Goal: Obtain resource: Obtain resource

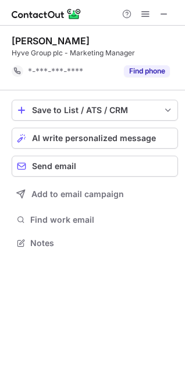
scroll to position [235, 185]
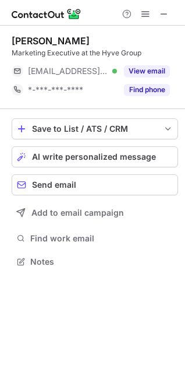
scroll to position [253, 185]
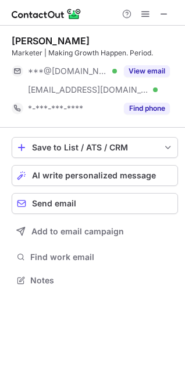
scroll to position [272, 185]
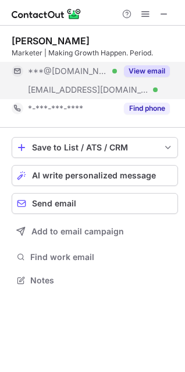
click at [158, 74] on button "View email" at bounding box center [147, 71] width 46 height 12
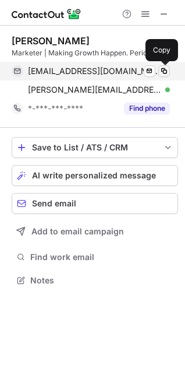
click at [166, 68] on span at bounding box center [164, 70] width 9 height 9
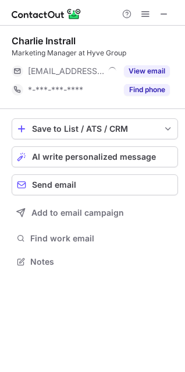
scroll to position [253, 185]
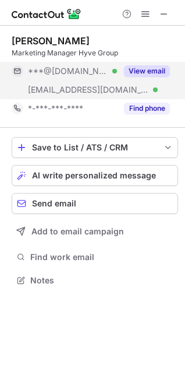
scroll to position [272, 185]
click at [160, 72] on button "View email" at bounding box center [147, 71] width 46 height 12
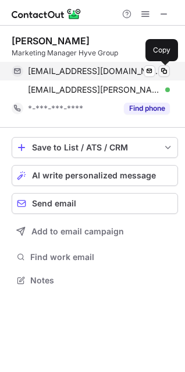
click at [165, 69] on span at bounding box center [164, 70] width 9 height 9
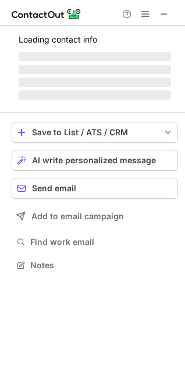
scroll to position [272, 185]
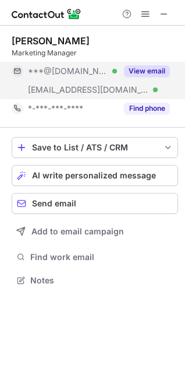
click at [157, 72] on button "View email" at bounding box center [147, 71] width 46 height 12
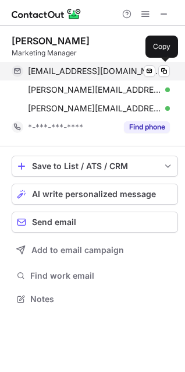
scroll to position [291, 185]
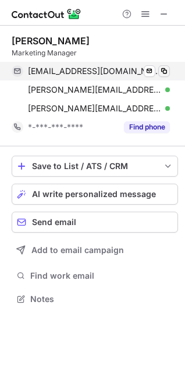
click at [161, 72] on span at bounding box center [164, 70] width 9 height 9
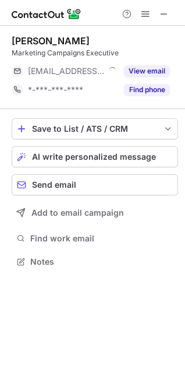
scroll to position [253, 185]
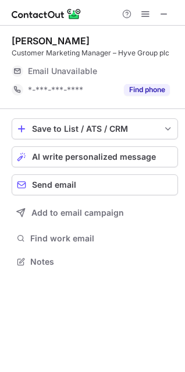
scroll to position [253, 185]
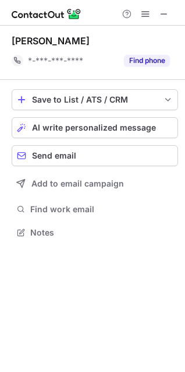
scroll to position [224, 185]
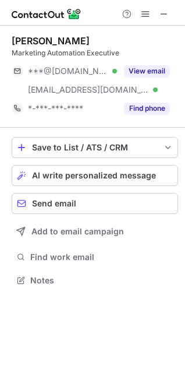
scroll to position [272, 185]
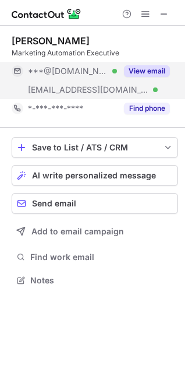
click at [139, 74] on button "View email" at bounding box center [147, 71] width 46 height 12
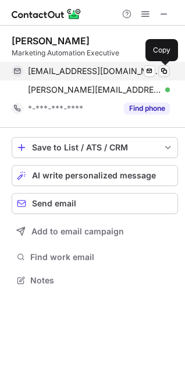
click at [164, 71] on span at bounding box center [164, 70] width 9 height 9
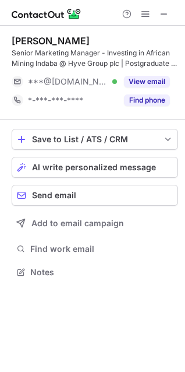
scroll to position [264, 185]
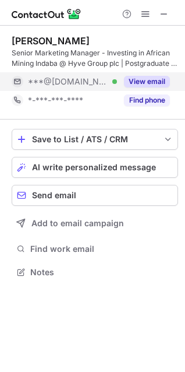
click at [149, 80] on button "View email" at bounding box center [147, 82] width 46 height 12
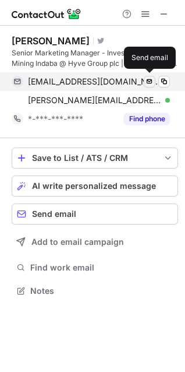
scroll to position [282, 185]
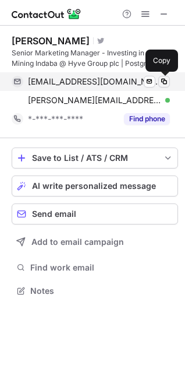
click at [164, 80] on span at bounding box center [164, 81] width 9 height 9
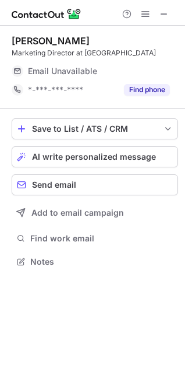
scroll to position [253, 185]
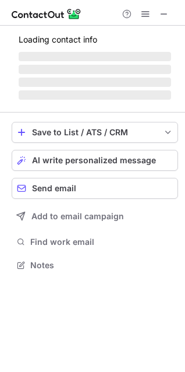
scroll to position [253, 185]
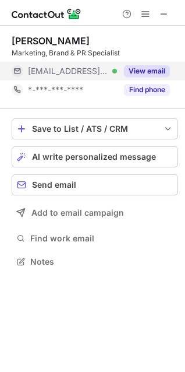
click at [142, 70] on button "View email" at bounding box center [147, 71] width 46 height 12
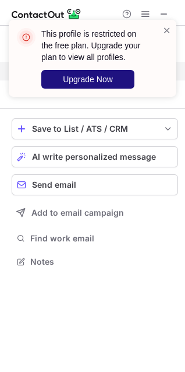
click at [106, 78] on span "Upgrade Now" at bounding box center [88, 79] width 50 height 9
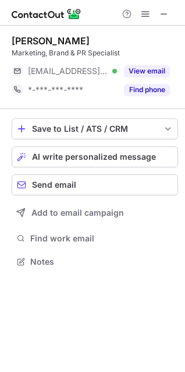
click at [155, 69] on div "This profile is restricted on the free plan. Upgrade your plan to view all prof…" at bounding box center [92, 186] width 185 height 372
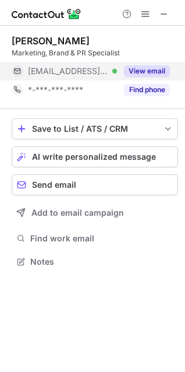
click at [147, 70] on button "View email" at bounding box center [147, 71] width 46 height 12
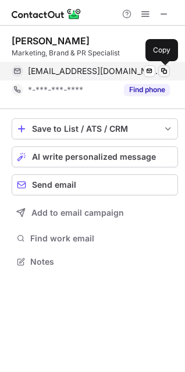
click at [162, 70] on span at bounding box center [164, 70] width 9 height 9
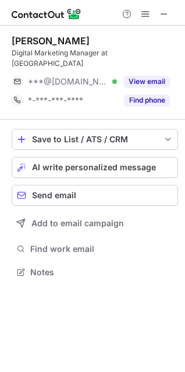
scroll to position [253, 185]
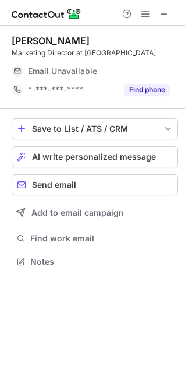
scroll to position [253, 185]
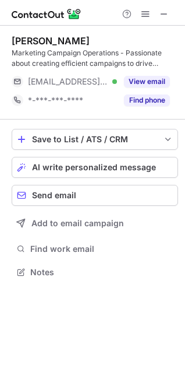
scroll to position [264, 185]
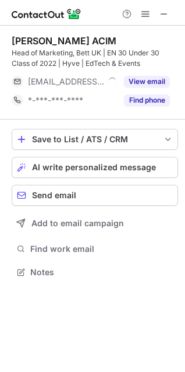
scroll to position [264, 185]
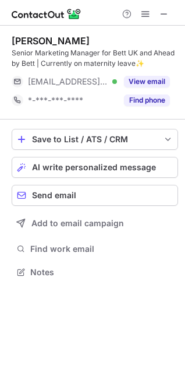
scroll to position [264, 185]
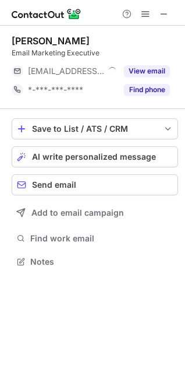
scroll to position [253, 185]
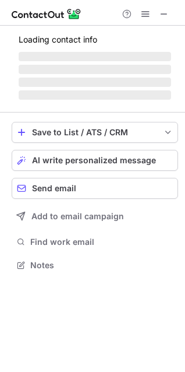
scroll to position [272, 185]
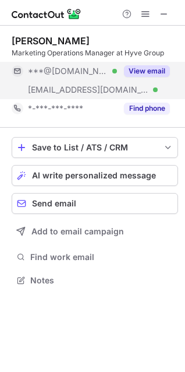
click at [140, 68] on button "View email" at bounding box center [147, 71] width 46 height 12
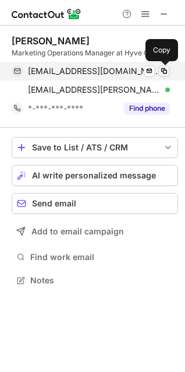
click at [165, 72] on span at bounding box center [164, 70] width 9 height 9
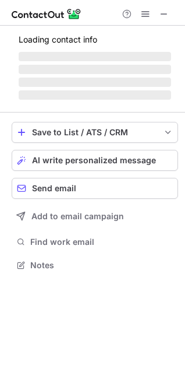
scroll to position [282, 185]
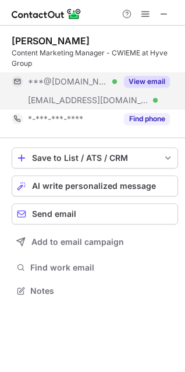
click at [164, 84] on button "View email" at bounding box center [147, 82] width 46 height 12
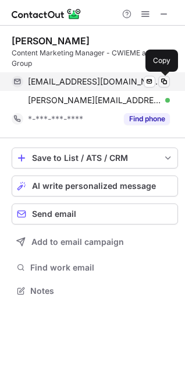
click at [165, 81] on span at bounding box center [164, 81] width 9 height 9
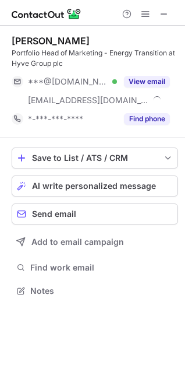
scroll to position [282, 185]
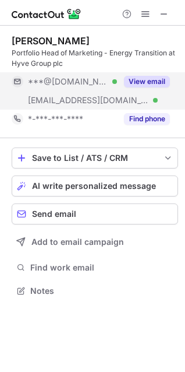
click at [150, 77] on button "View email" at bounding box center [147, 82] width 46 height 12
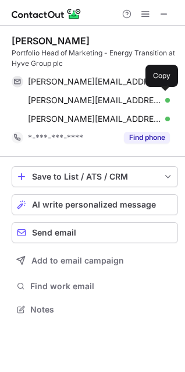
scroll to position [301, 185]
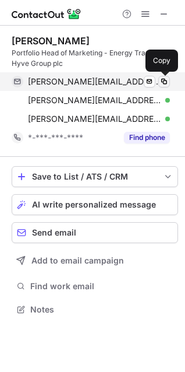
click at [162, 80] on span at bounding box center [164, 81] width 9 height 9
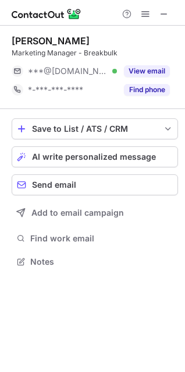
scroll to position [253, 185]
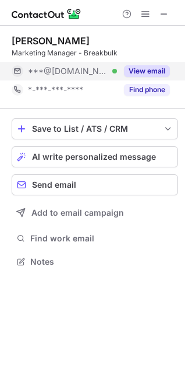
click at [155, 69] on button "View email" at bounding box center [147, 71] width 46 height 12
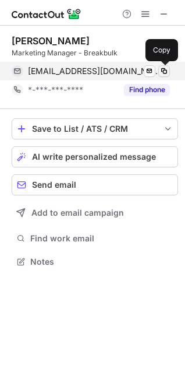
click at [167, 73] on span at bounding box center [164, 70] width 9 height 9
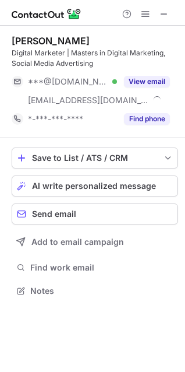
scroll to position [282, 185]
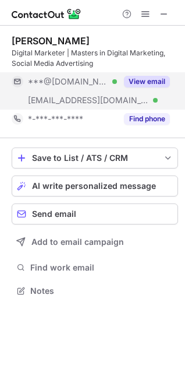
click at [133, 84] on button "View email" at bounding box center [147, 82] width 46 height 12
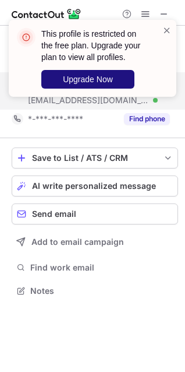
click at [105, 81] on span "Upgrade Now" at bounding box center [88, 79] width 50 height 9
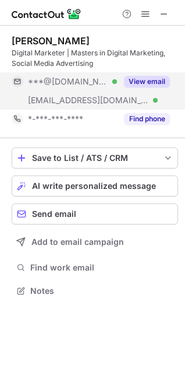
click at [157, 78] on button "View email" at bounding box center [147, 82] width 46 height 12
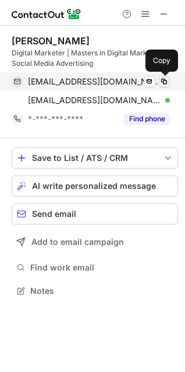
click at [164, 79] on span at bounding box center [164, 81] width 9 height 9
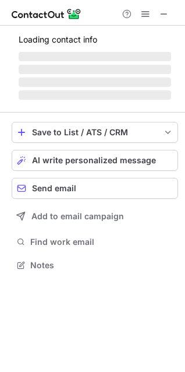
scroll to position [264, 185]
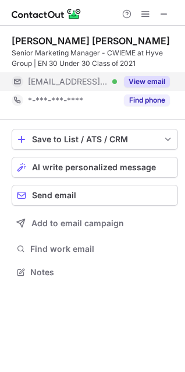
click at [144, 75] on div "View email" at bounding box center [143, 81] width 53 height 19
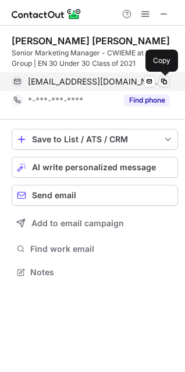
click at [162, 80] on span at bounding box center [164, 81] width 9 height 9
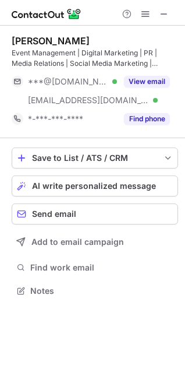
scroll to position [282, 185]
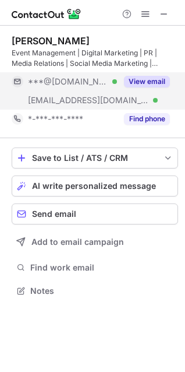
click at [136, 79] on button "View email" at bounding box center [147, 82] width 46 height 12
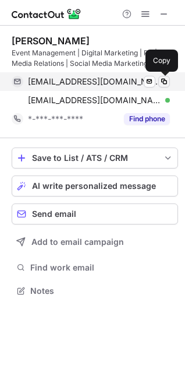
click at [163, 84] on span at bounding box center [164, 81] width 9 height 9
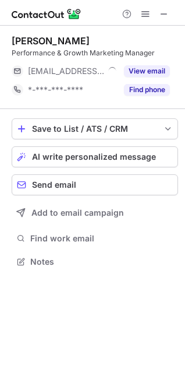
scroll to position [253, 185]
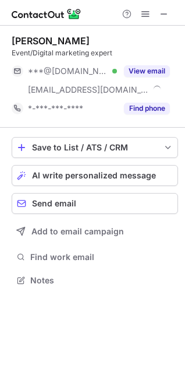
scroll to position [272, 185]
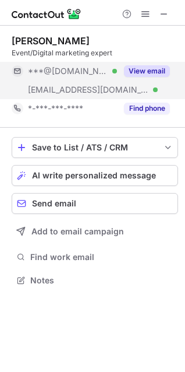
click at [135, 67] on button "View email" at bounding box center [147, 71] width 46 height 12
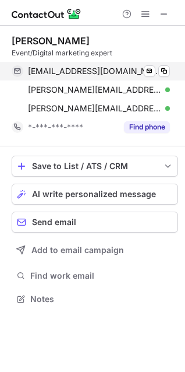
scroll to position [291, 185]
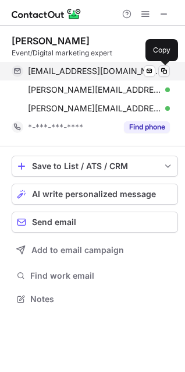
click at [164, 69] on span at bounding box center [164, 70] width 9 height 9
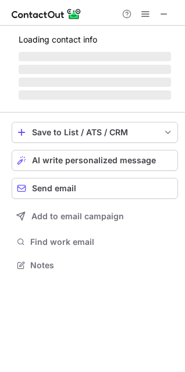
scroll to position [282, 185]
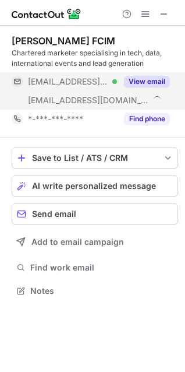
click at [146, 81] on button "View email" at bounding box center [147, 82] width 46 height 12
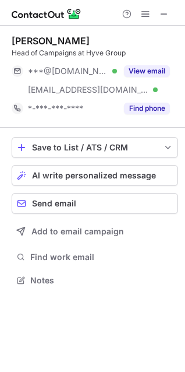
scroll to position [272, 185]
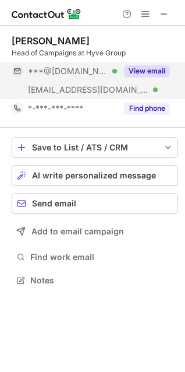
click at [139, 69] on button "View email" at bounding box center [147, 71] width 46 height 12
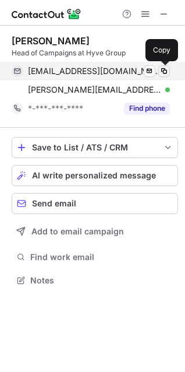
click at [162, 70] on span at bounding box center [164, 70] width 9 height 9
